Goal: Information Seeking & Learning: Learn about a topic

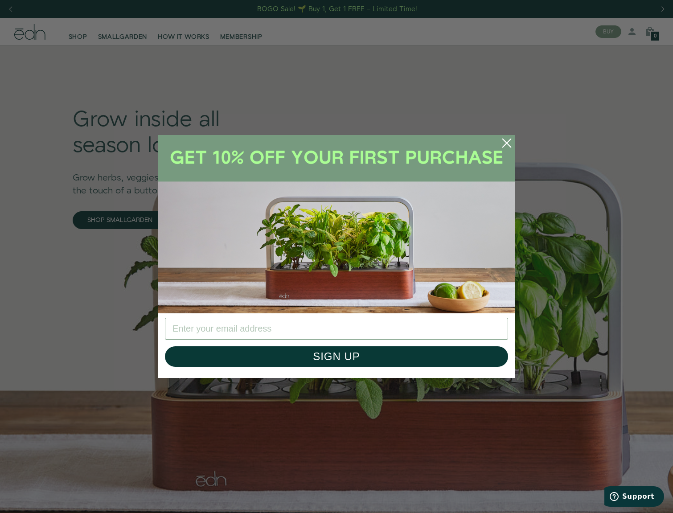
click at [506, 139] on circle "Close dialog" at bounding box center [507, 143] width 20 height 20
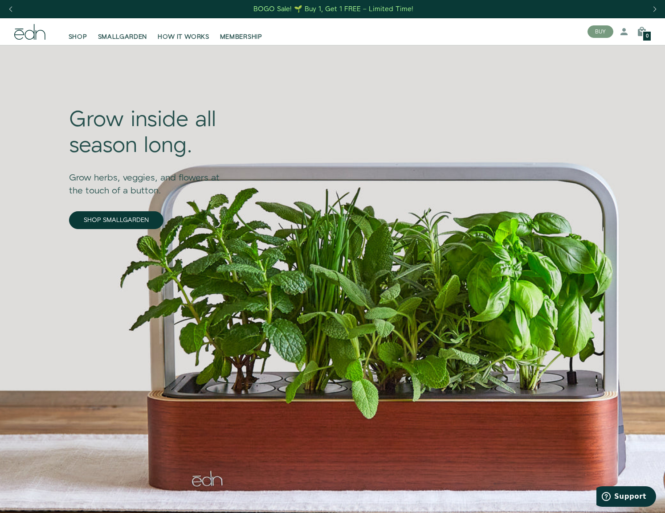
click at [237, 33] on span "MEMBERSHIP" at bounding box center [241, 37] width 42 height 9
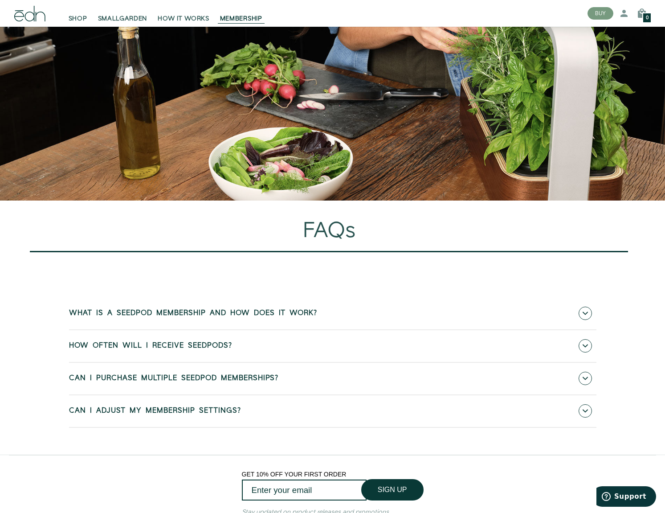
scroll to position [2667, 0]
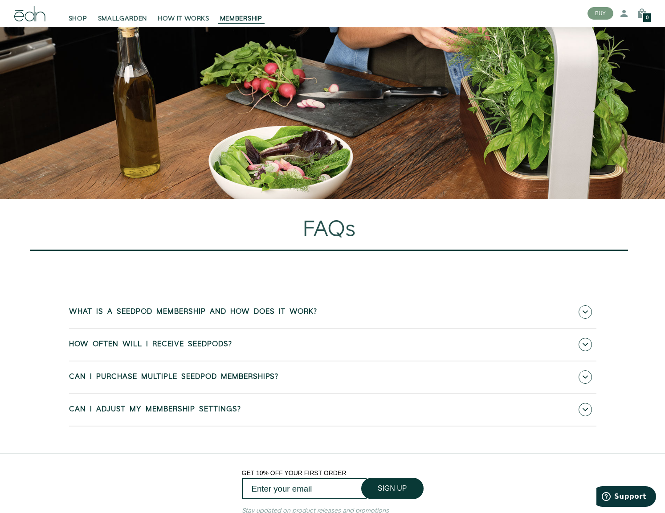
click at [218, 315] on link "What is a SeedPod membership and how does it work?" at bounding box center [332, 312] width 527 height 32
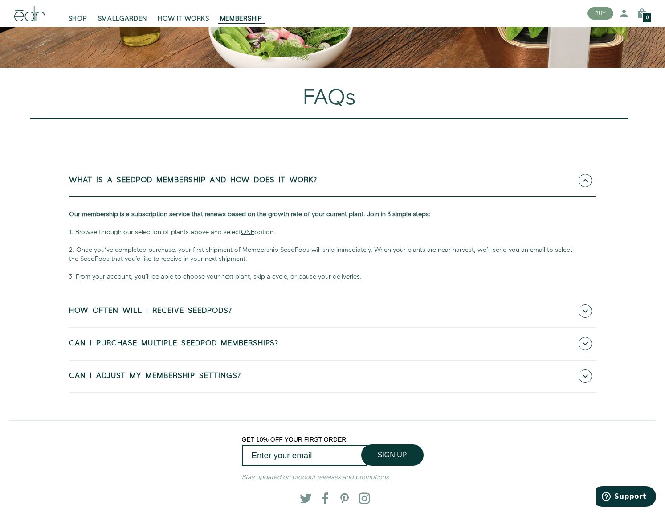
scroll to position [2800, 0]
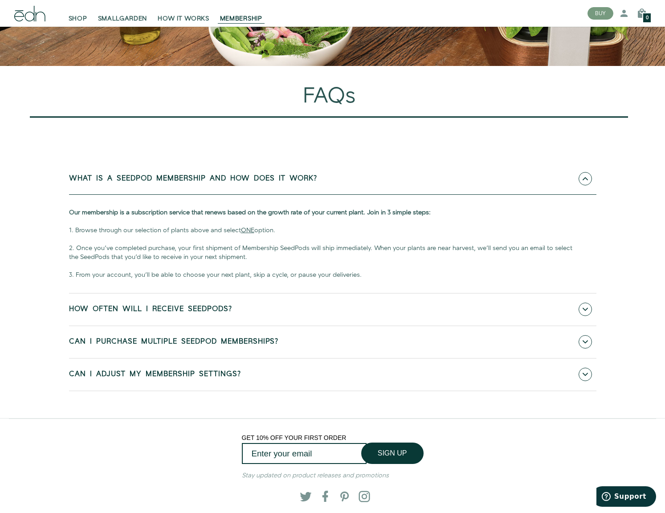
click at [198, 372] on link "Can I adjust my membership settings?" at bounding box center [332, 375] width 527 height 32
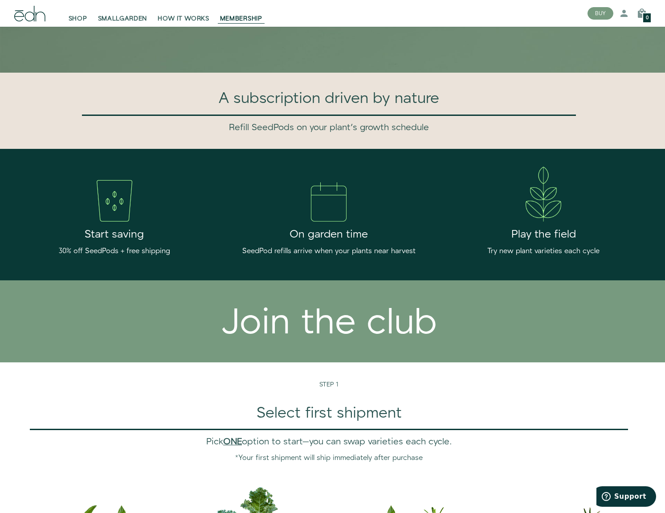
scroll to position [311, 0]
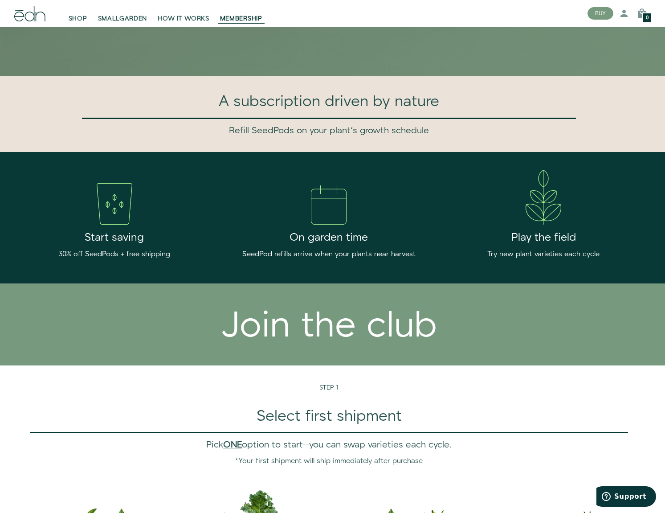
click at [184, 21] on span "HOW IT WORKS" at bounding box center [183, 18] width 51 height 9
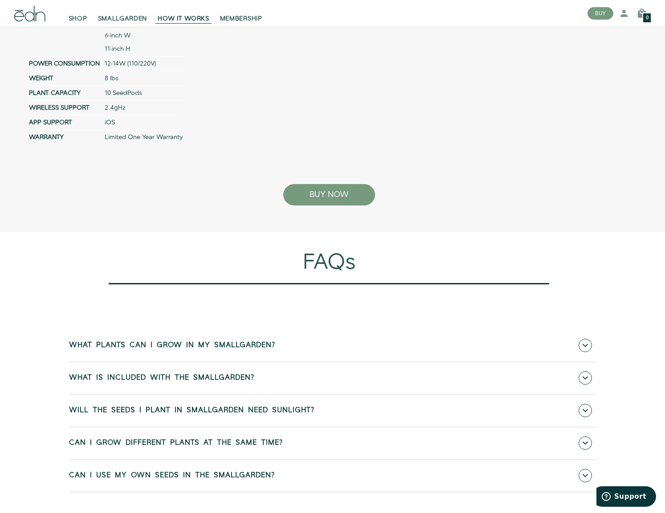
scroll to position [3469, 0]
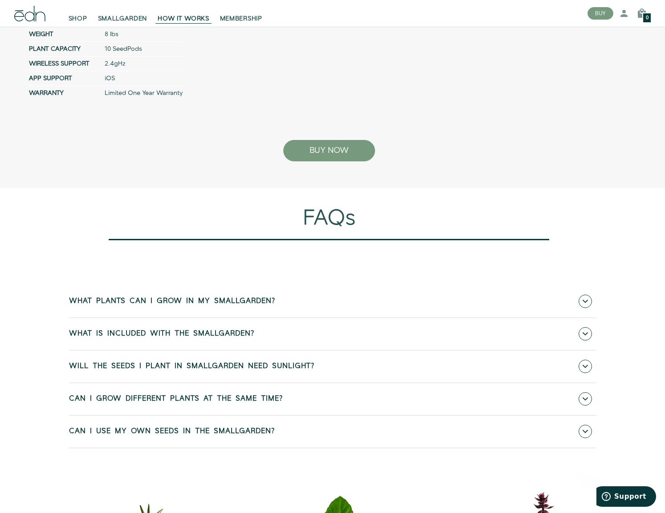
click at [189, 317] on link "What plants can I grow in my SmallGarden?" at bounding box center [332, 302] width 527 height 32
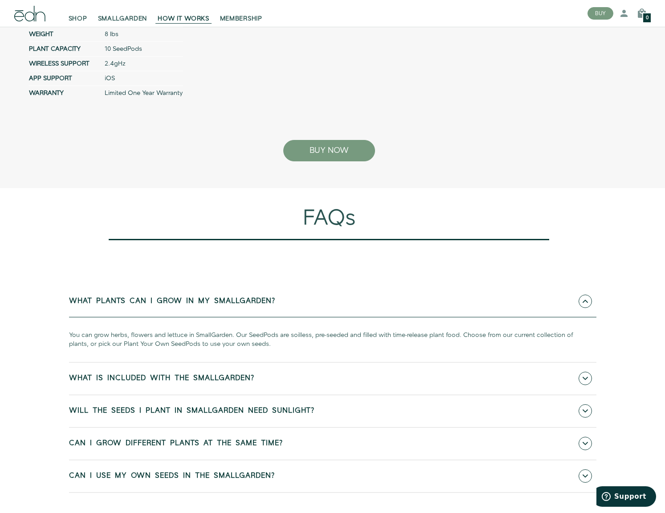
scroll to position [3455, 0]
